Goal: Find contact information: Find contact information

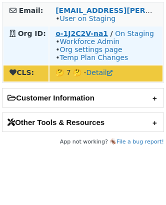
click at [57, 32] on strong "o-1J2C2V-na1" at bounding box center [81, 33] width 52 height 8
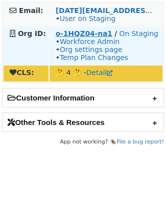
click at [85, 31] on strong "o-1HQZ04-na1" at bounding box center [83, 33] width 56 height 8
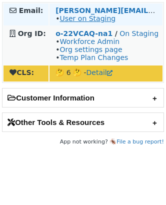
click at [75, 14] on link "User on Staging" at bounding box center [87, 18] width 56 height 8
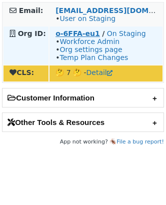
click at [58, 34] on strong "o-6FFA-eu1" at bounding box center [77, 33] width 44 height 8
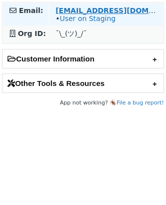
click at [69, 7] on strong "ozr@jfrog.com" at bounding box center [123, 10] width 136 height 8
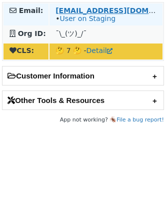
click at [68, 9] on strong "[EMAIL_ADDRESS][DOMAIN_NAME]" at bounding box center [123, 10] width 136 height 8
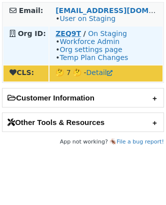
click at [56, 32] on strong "ZEQ9T" at bounding box center [67, 33] width 25 height 8
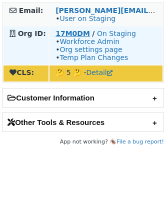
click at [77, 33] on strong "17M0DM" at bounding box center [72, 33] width 34 height 8
click at [63, 35] on strong "17M0DM" at bounding box center [72, 33] width 34 height 8
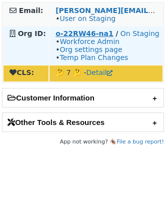
click at [64, 32] on strong "o-22RW46-na1" at bounding box center [84, 33] width 58 height 8
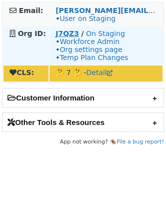
click at [63, 32] on strong "J7QZ3" at bounding box center [66, 33] width 23 height 8
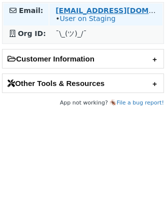
click at [106, 7] on strong "vaguhob@easeca.com" at bounding box center [123, 10] width 136 height 8
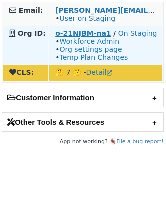
click at [63, 32] on strong "o-21NJBM-na1" at bounding box center [82, 33] width 55 height 8
click at [73, 37] on strong "o-21NJBM-na1" at bounding box center [82, 33] width 55 height 8
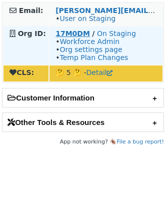
click at [65, 34] on strong "17M0DM" at bounding box center [72, 33] width 34 height 8
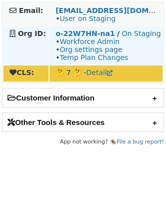
click at [60, 29] on td "o-22W7HN-na1 / On Staging • Workforce Admin • Org settings page • Temp Plan Cha…" at bounding box center [105, 45] width 113 height 38
click at [64, 31] on strong "o-22W7HN-na1" at bounding box center [84, 33] width 59 height 8
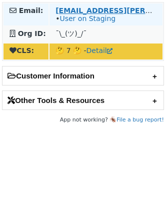
click at [137, 10] on strong "hossein.talebi@wealthsimple.com" at bounding box center [155, 10] width 201 height 8
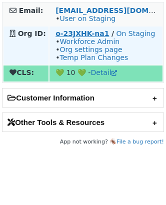
click at [71, 35] on strong "o-23JXHK-na1" at bounding box center [81, 33] width 53 height 8
drag, startPoint x: 48, startPoint y: 35, endPoint x: 101, endPoint y: 34, distance: 52.5
click at [101, 34] on table "Email: davidloesch@fullstory.com • User on Staging Org ID: o-23JXHK-na1 / On St…" at bounding box center [83, 42] width 162 height 81
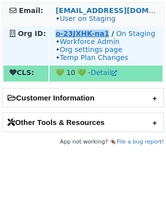
copy strong "o-23JXHK-na1"
drag, startPoint x: 49, startPoint y: 34, endPoint x: 105, endPoint y: 36, distance: 55.5
click at [105, 36] on td "o-23JXHK-na1 / On Staging • Workforce Admin • Org settings page • Temp Plan Cha…" at bounding box center [105, 45] width 113 height 38
click at [68, 33] on strong "o-23JXHK-na1" at bounding box center [81, 33] width 53 height 8
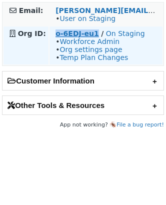
copy strong "o-6EDJ-eu1"
drag, startPoint x: 52, startPoint y: 35, endPoint x: 96, endPoint y: 35, distance: 43.5
click at [96, 35] on td "o-6EDJ-eu1 / On Staging • Workforce Admin • Org settings page • Temp Plan Chang…" at bounding box center [105, 45] width 113 height 38
